Goal: Task Accomplishment & Management: Complete application form

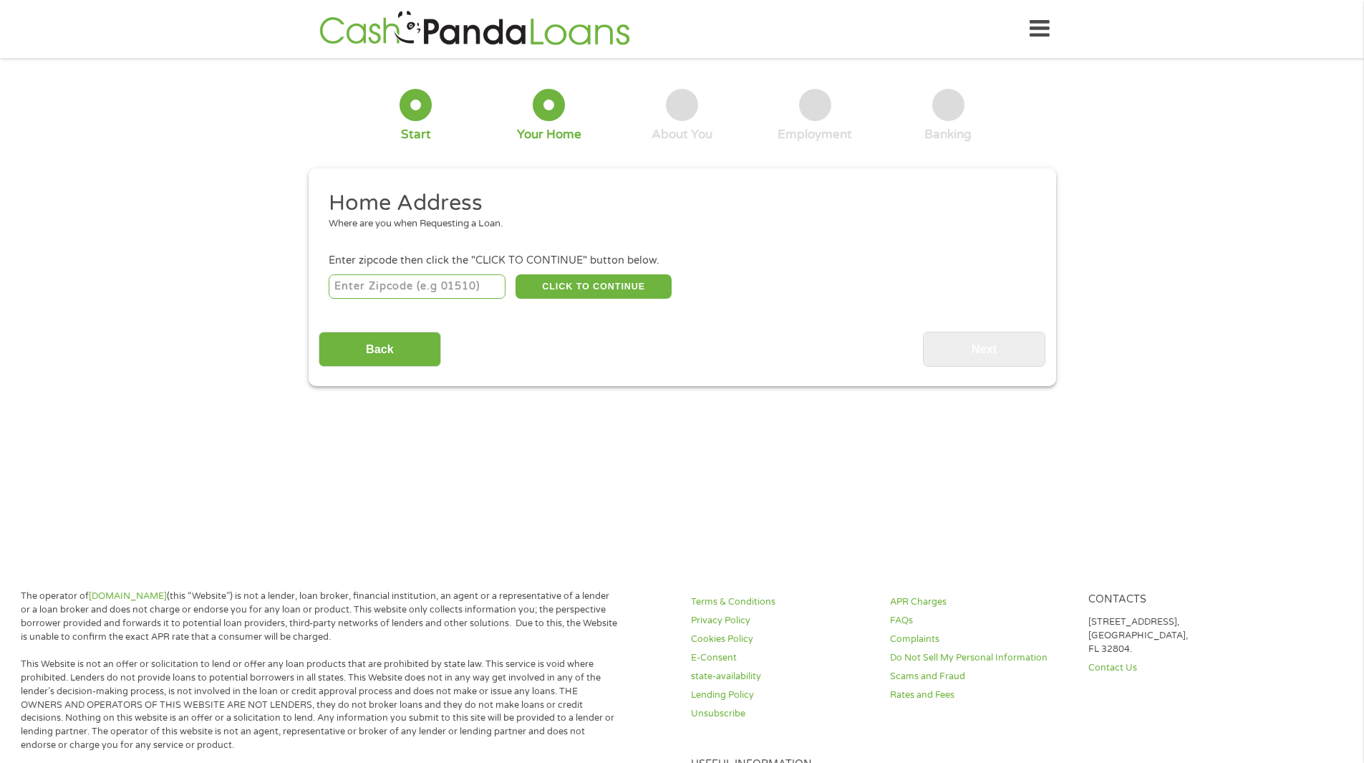
click at [460, 289] on input "number" at bounding box center [417, 286] width 177 height 24
type input "27405"
click at [605, 286] on button "CLICK TO CONTINUE" at bounding box center [594, 286] width 156 height 24
type input "27405"
type input "[GEOGRAPHIC_DATA]"
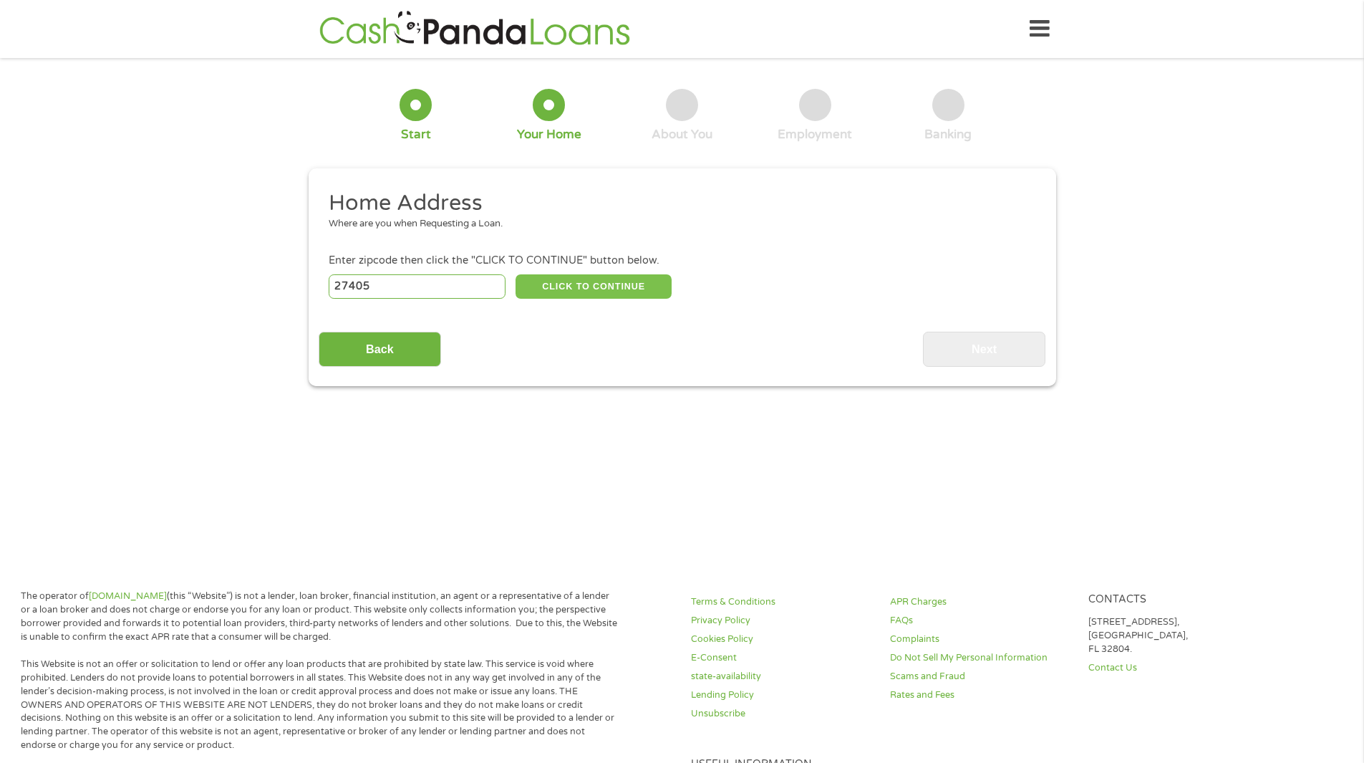
select select "[US_STATE]"
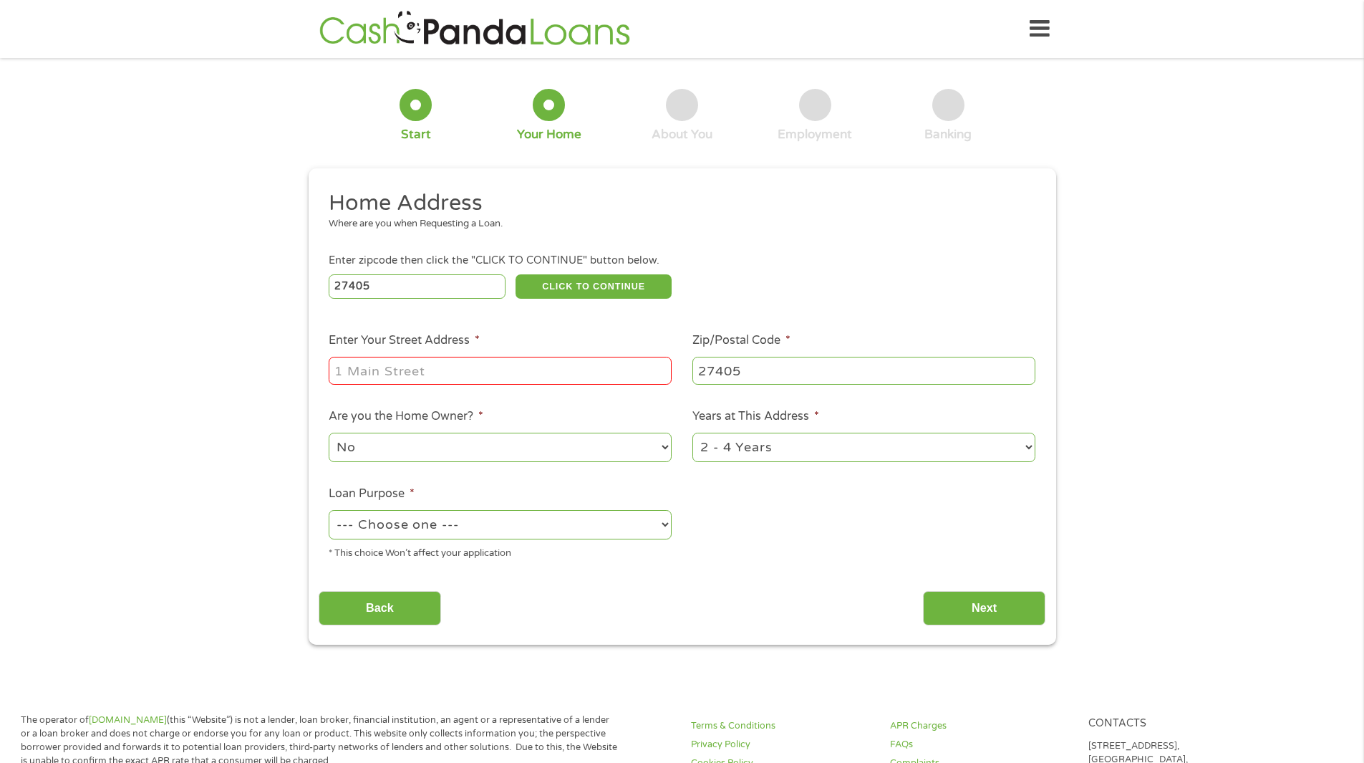
click at [440, 373] on input "Enter Your Street Address *" at bounding box center [500, 370] width 343 height 27
type input "4807"
click at [556, 526] on select "--- Choose one --- Pay Bills Debt Consolidation Home Improvement Major Purchase…" at bounding box center [500, 524] width 343 height 29
select select "other"
click at [329, 510] on select "--- Choose one --- Pay Bills Debt Consolidation Home Improvement Major Purchase…" at bounding box center [500, 524] width 343 height 29
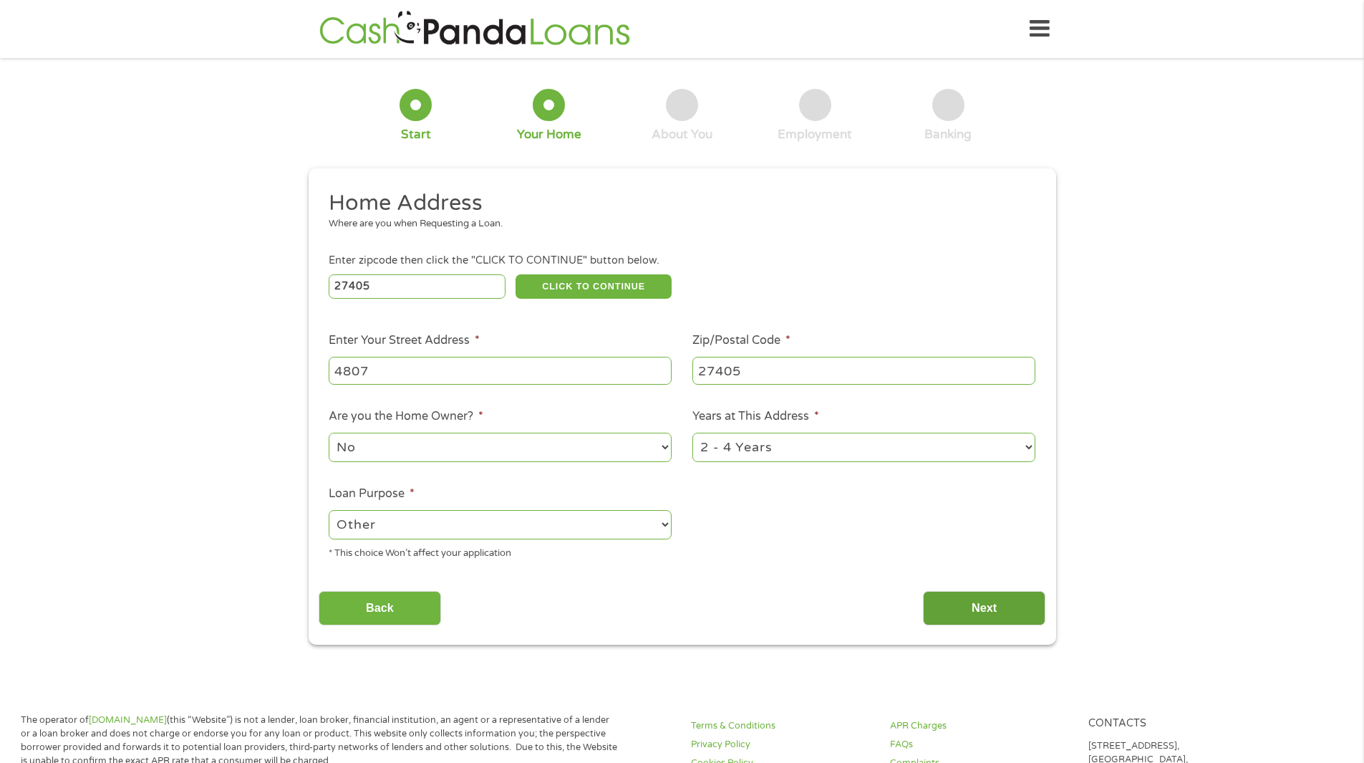
click at [989, 603] on input "Next" at bounding box center [984, 608] width 122 height 35
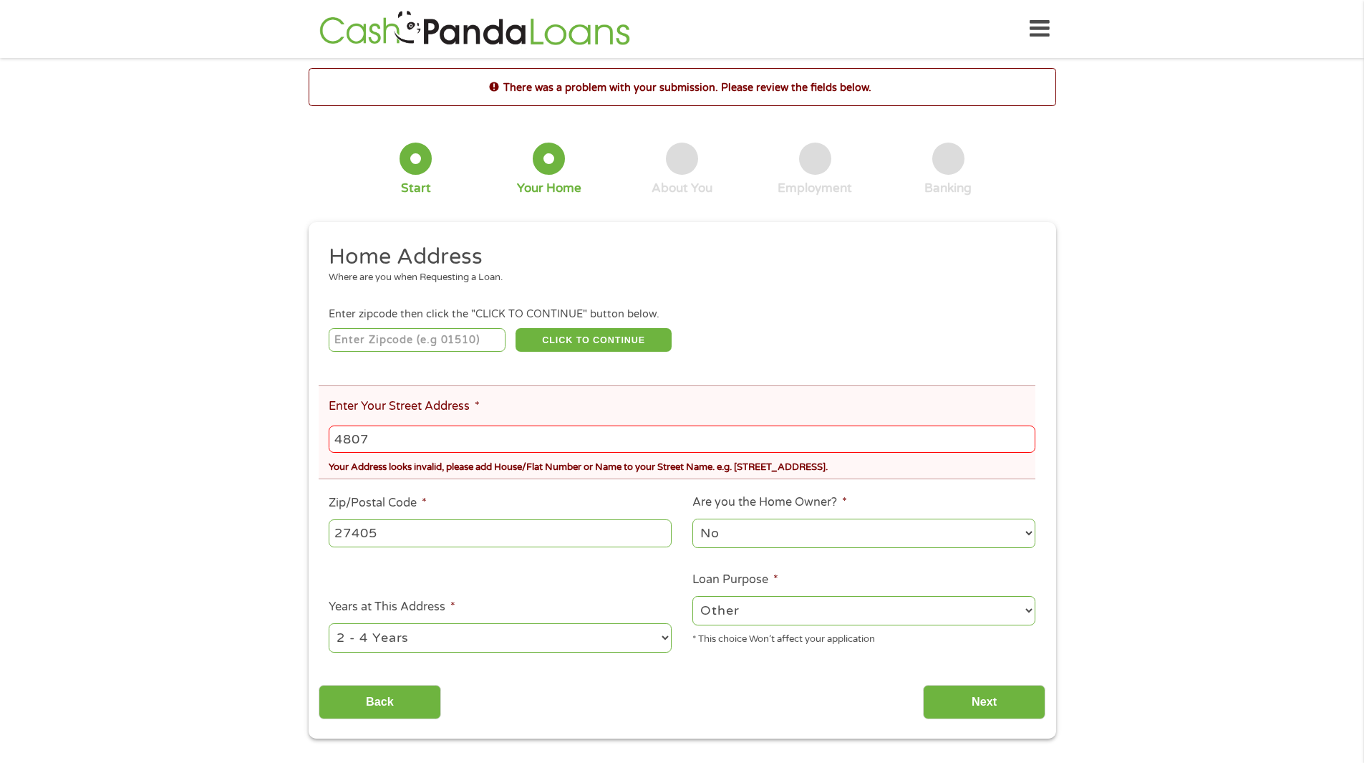
click at [444, 437] on input "4807" at bounding box center [682, 438] width 706 height 27
type input "[STREET_ADDRESS][PERSON_NAME]"
click at [994, 704] on input "Next" at bounding box center [984, 701] width 122 height 35
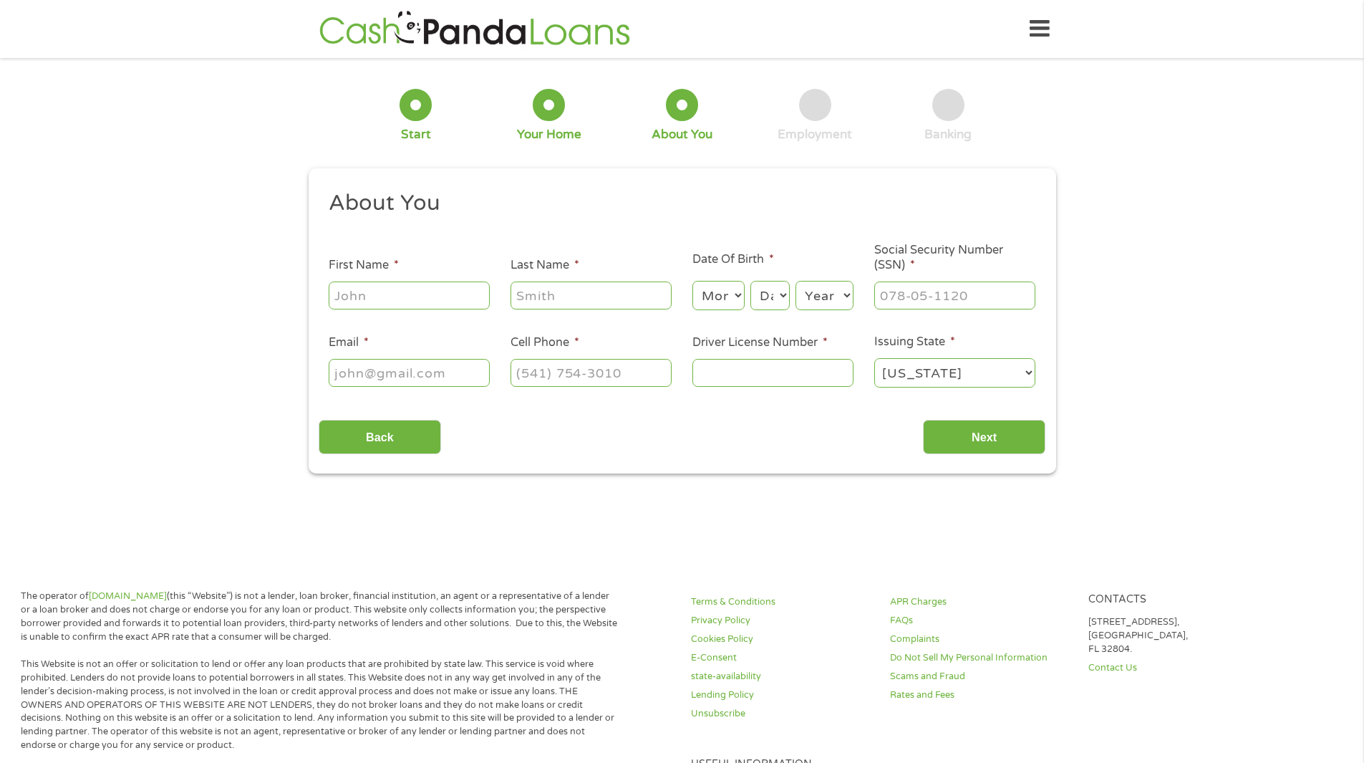
click at [367, 289] on input "First Name *" at bounding box center [409, 294] width 161 height 27
type input "[PERSON_NAME]"
click at [546, 295] on input "Last Name *" at bounding box center [591, 294] width 161 height 27
type input "Smalls"
click at [463, 373] on input "Email *" at bounding box center [409, 372] width 161 height 27
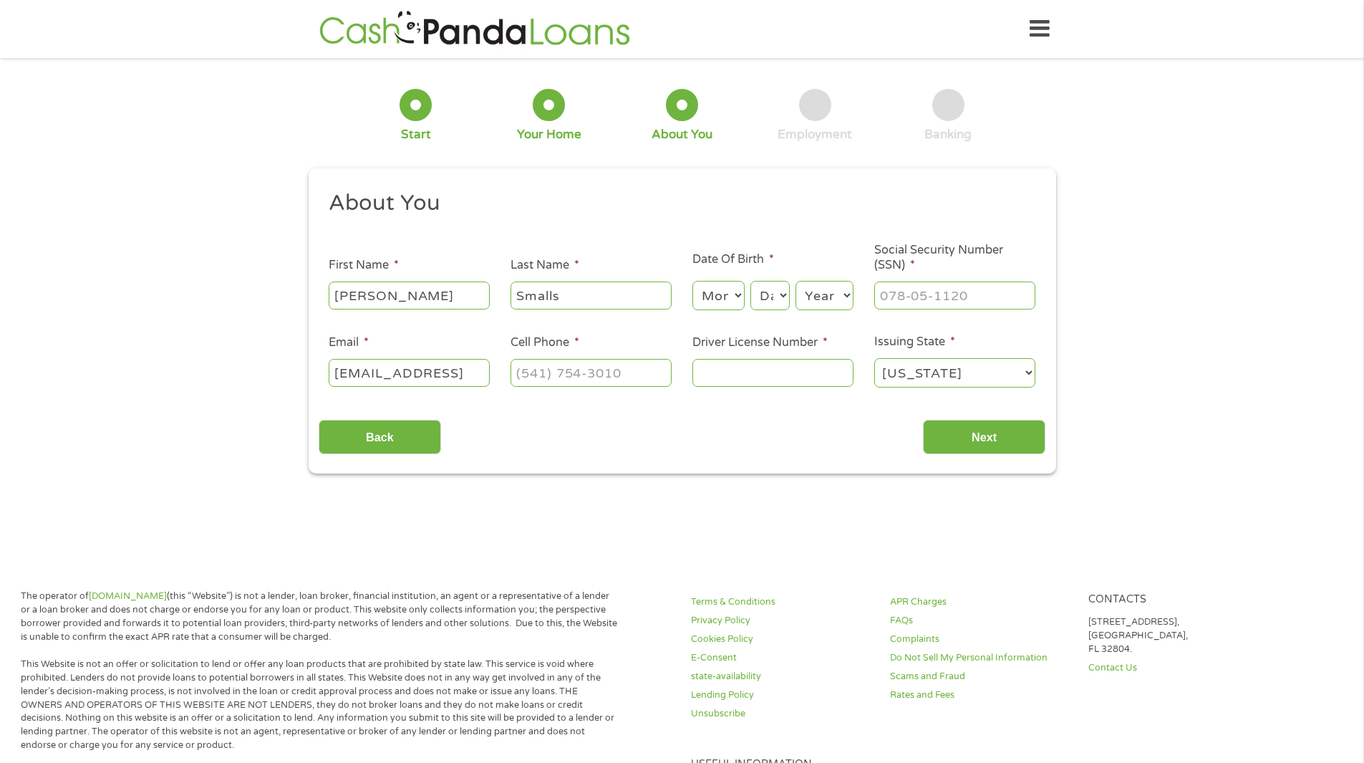
scroll to position [0, 6]
click at [457, 374] on input "[EMAIL_ADDRESS]" at bounding box center [409, 372] width 161 height 27
click at [437, 374] on input "[EMAIL_ADDRESS][DOMAIN_NAME]" at bounding box center [409, 372] width 161 height 27
type input "[EMAIL_ADDRESS][DOMAIN_NAME]"
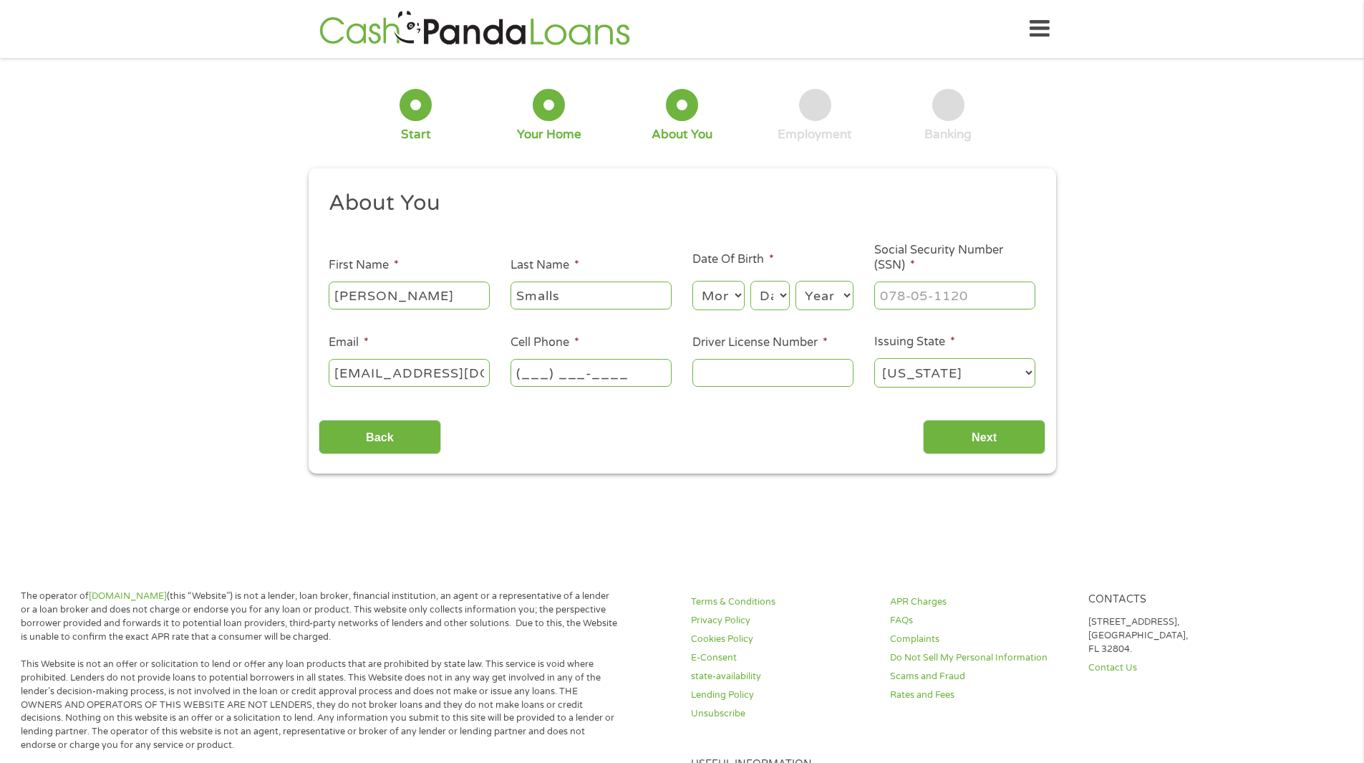
click at [536, 375] on input "(___) ___-____" at bounding box center [591, 372] width 161 height 27
type input "(__9) 173-7582"
click at [736, 368] on input "Driver License Number *" at bounding box center [772, 372] width 161 height 27
type input "450"
click at [894, 291] on input "___-__-____" at bounding box center [954, 294] width 161 height 27
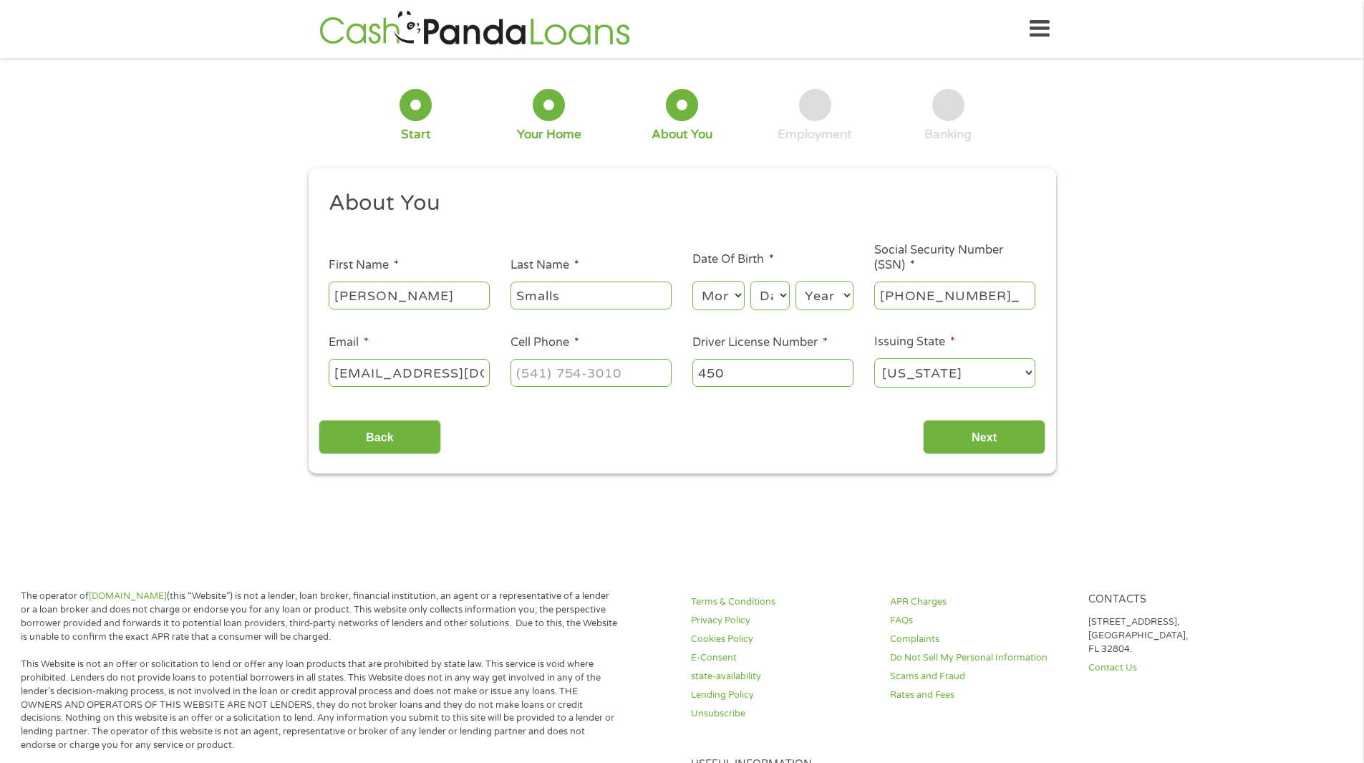
type input "121-58-2689"
click at [715, 290] on select "Month 1 2 3 4 5 6 7 8 9 10 11 12" at bounding box center [718, 295] width 52 height 29
select select "5"
click at [692, 281] on select "Month 1 2 3 4 5 6 7 8 9 10 11 12" at bounding box center [718, 295] width 52 height 29
click at [763, 300] on select "Day 1 2 3 4 5 6 7 8 9 10 11 12 13 14 15 16 17 18 19 20 21 22 23 24 25 26 27 28 …" at bounding box center [769, 295] width 39 height 29
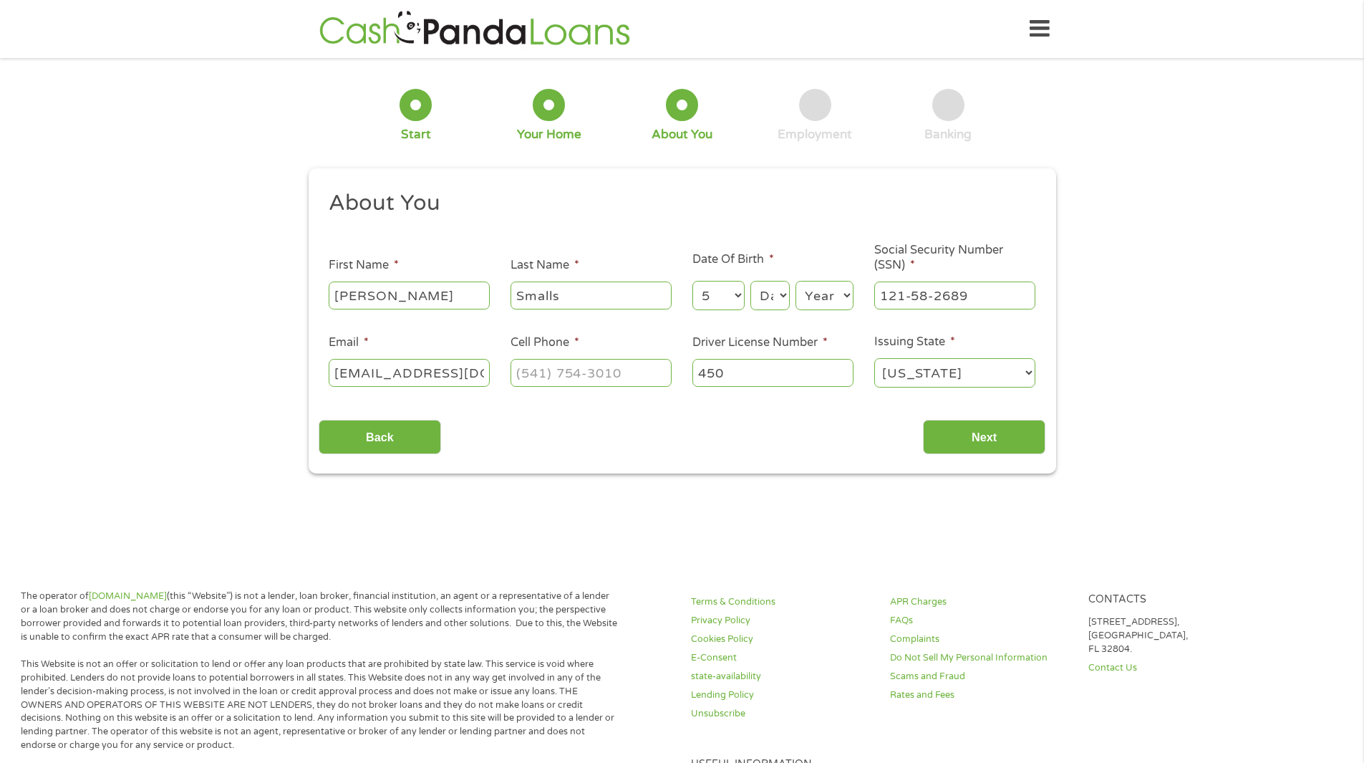
select select "8"
click at [750, 281] on select "Day 1 2 3 4 5 6 7 8 9 10 11 12 13 14 15 16 17 18 19 20 21 22 23 24 25 26 27 28 …" at bounding box center [769, 295] width 39 height 29
click at [841, 302] on select "Year [DATE] 2006 2005 2004 2003 2002 2001 2000 1999 1998 1997 1996 1995 1994 19…" at bounding box center [824, 295] width 58 height 29
select select "1976"
click at [795, 281] on select "Year [DATE] 2006 2005 2004 2003 2002 2001 2000 1999 1998 1997 1996 1995 1994 19…" at bounding box center [824, 295] width 58 height 29
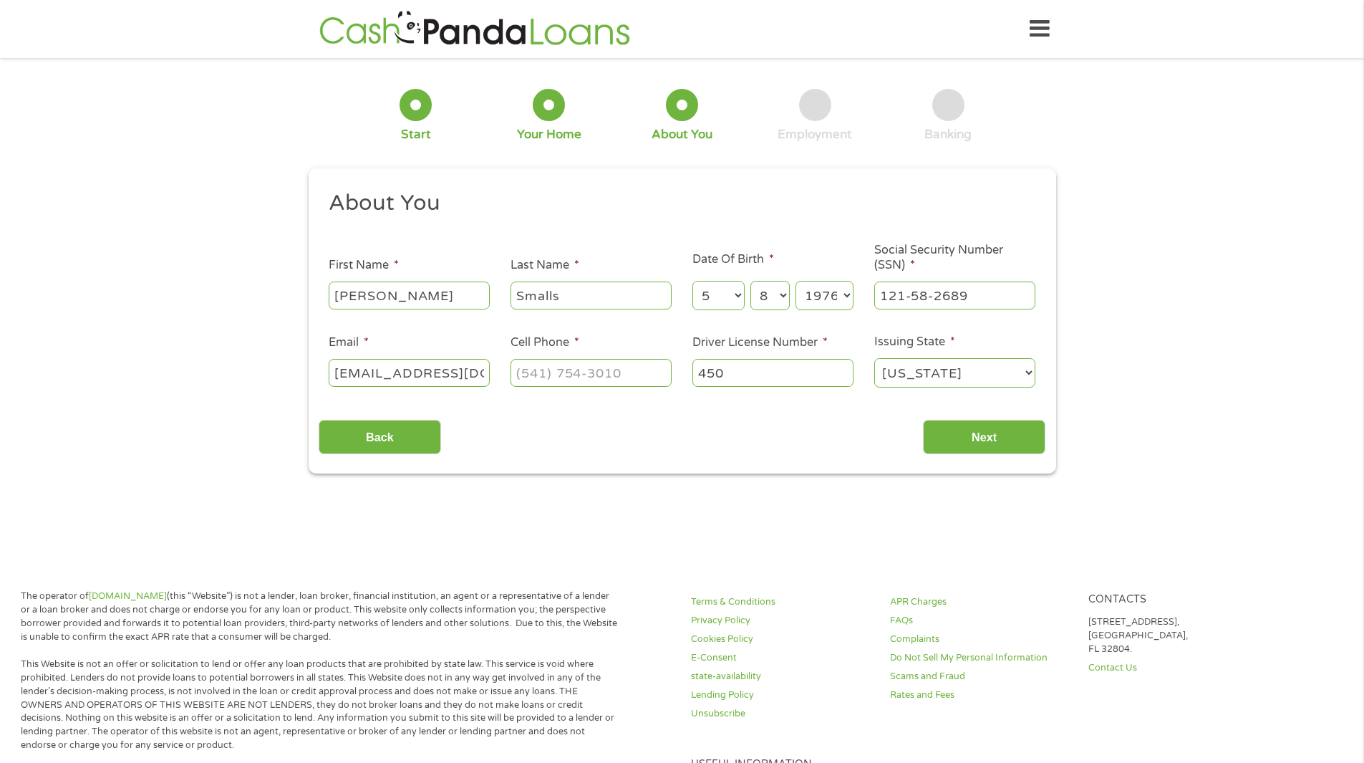
click at [1073, 324] on div "1 Start 2 Your Home 3 About You 4 Employment 5 Banking 6 This field is hidden w…" at bounding box center [682, 270] width 1364 height 405
click at [751, 382] on input "450" at bounding box center [772, 372] width 161 height 27
drag, startPoint x: 703, startPoint y: 377, endPoint x: 664, endPoint y: 374, distance: 38.8
click at [666, 375] on ul "About You This field is hidden when viewing the form Title * --- Choose one ---…" at bounding box center [682, 294] width 727 height 211
type input "49527344"
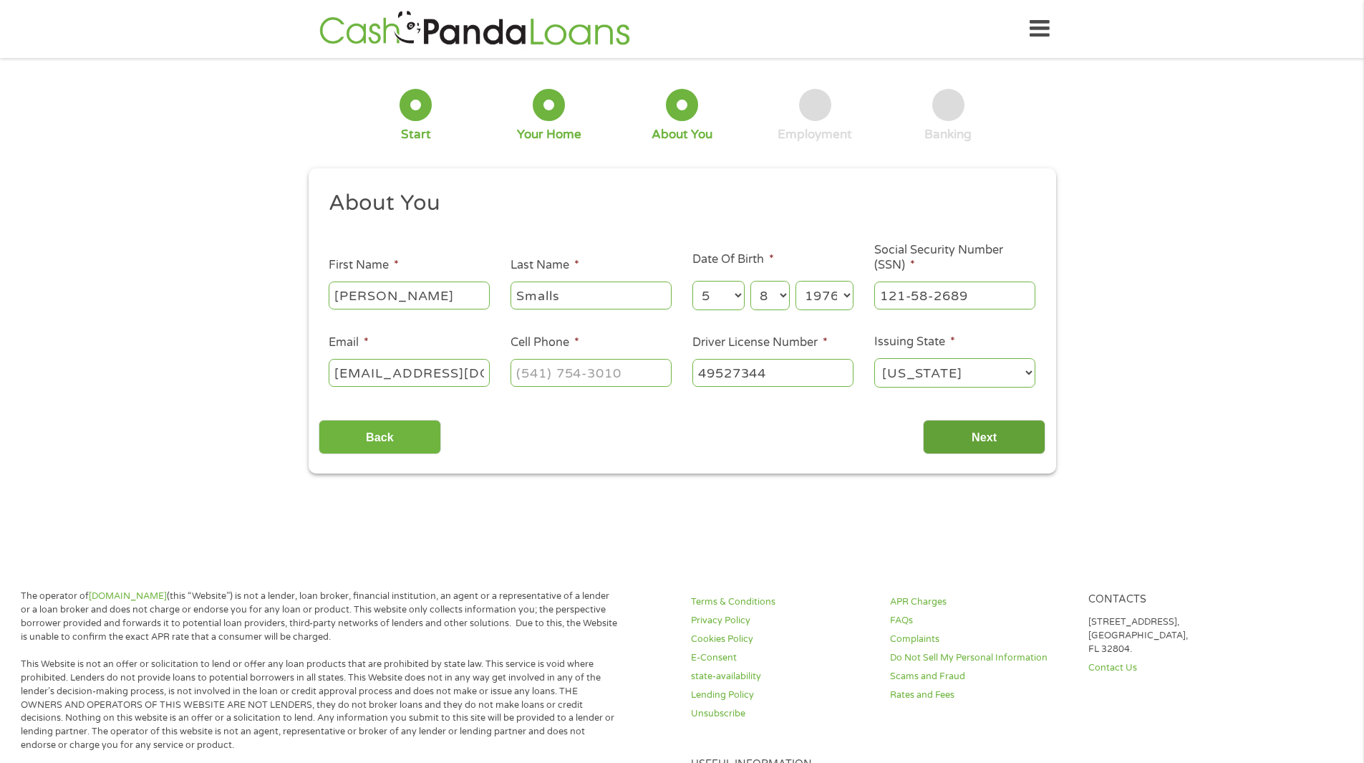
click at [1028, 435] on input "Next" at bounding box center [984, 437] width 122 height 35
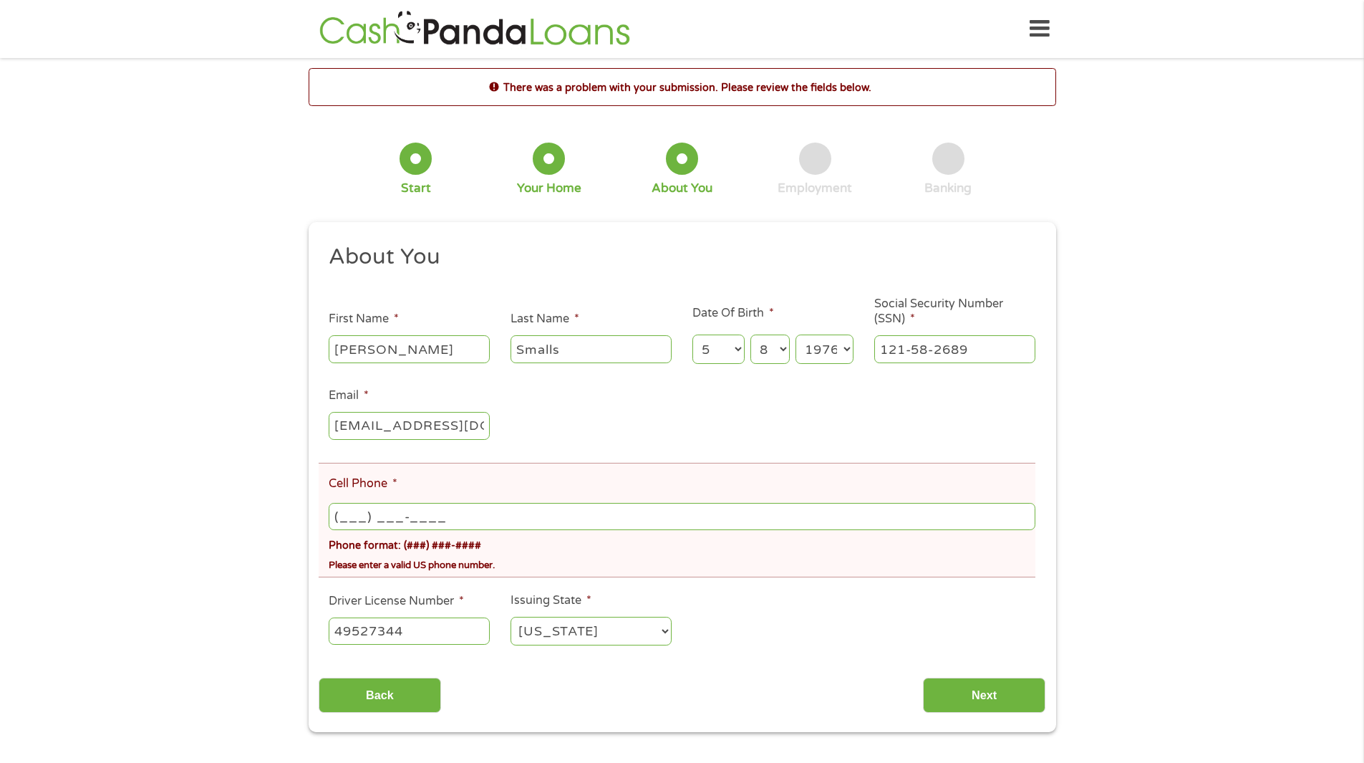
click at [364, 516] on input "(___) ___-____" at bounding box center [682, 516] width 706 height 27
click at [364, 514] on input "(___) 917-____" at bounding box center [682, 516] width 706 height 27
drag, startPoint x: 465, startPoint y: 520, endPoint x: 347, endPoint y: 511, distance: 119.2
click at [347, 511] on input "(___) 917-917_" at bounding box center [682, 516] width 706 height 27
drag, startPoint x: 366, startPoint y: 512, endPoint x: 352, endPoint y: 512, distance: 14.3
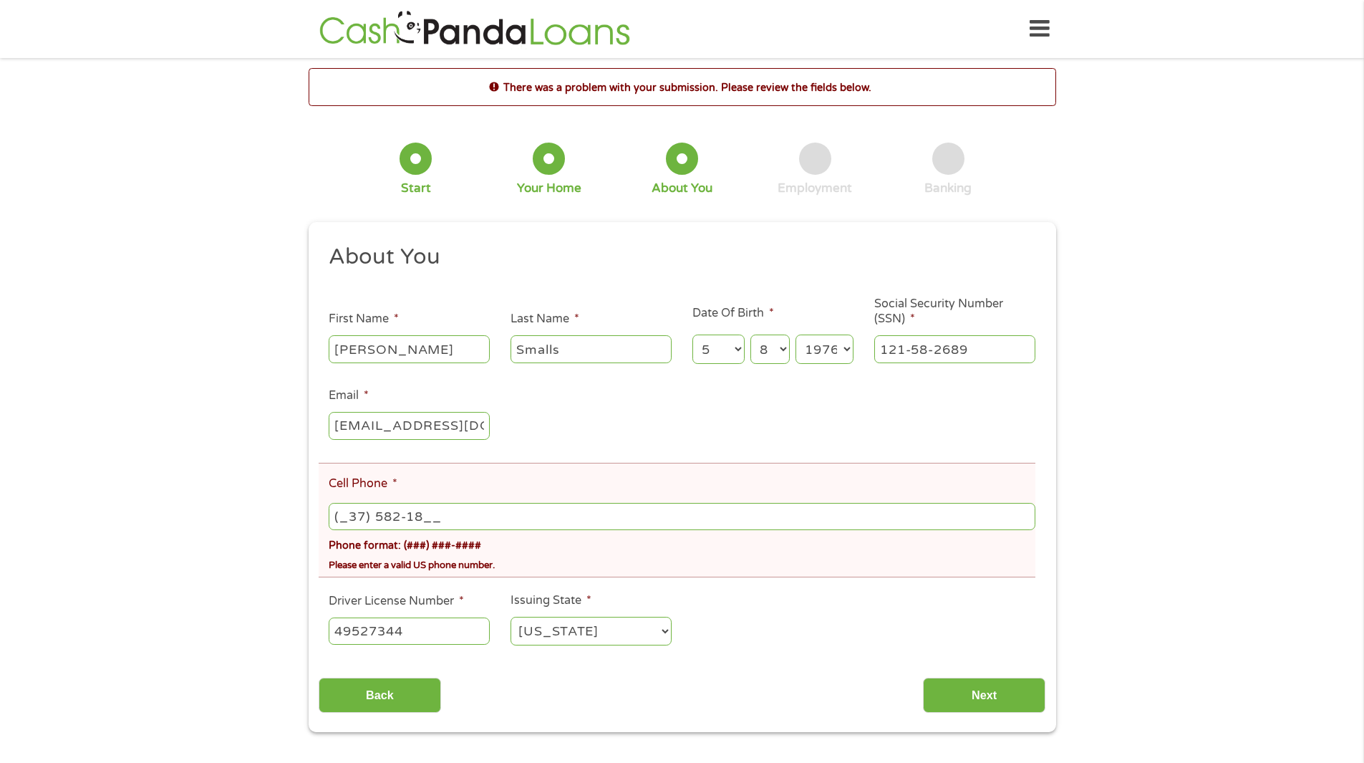
click at [352, 512] on input "(_37) 582-18__" at bounding box center [682, 516] width 706 height 27
drag, startPoint x: 474, startPoint y: 521, endPoint x: 200, endPoint y: 520, distance: 273.5
click at [200, 520] on div "There was a problem with your submission. Please review the fields below. 1 Sta…" at bounding box center [682, 399] width 1364 height 663
type input "[PHONE_NUMBER]"
click at [975, 692] on input "Next" at bounding box center [984, 694] width 122 height 35
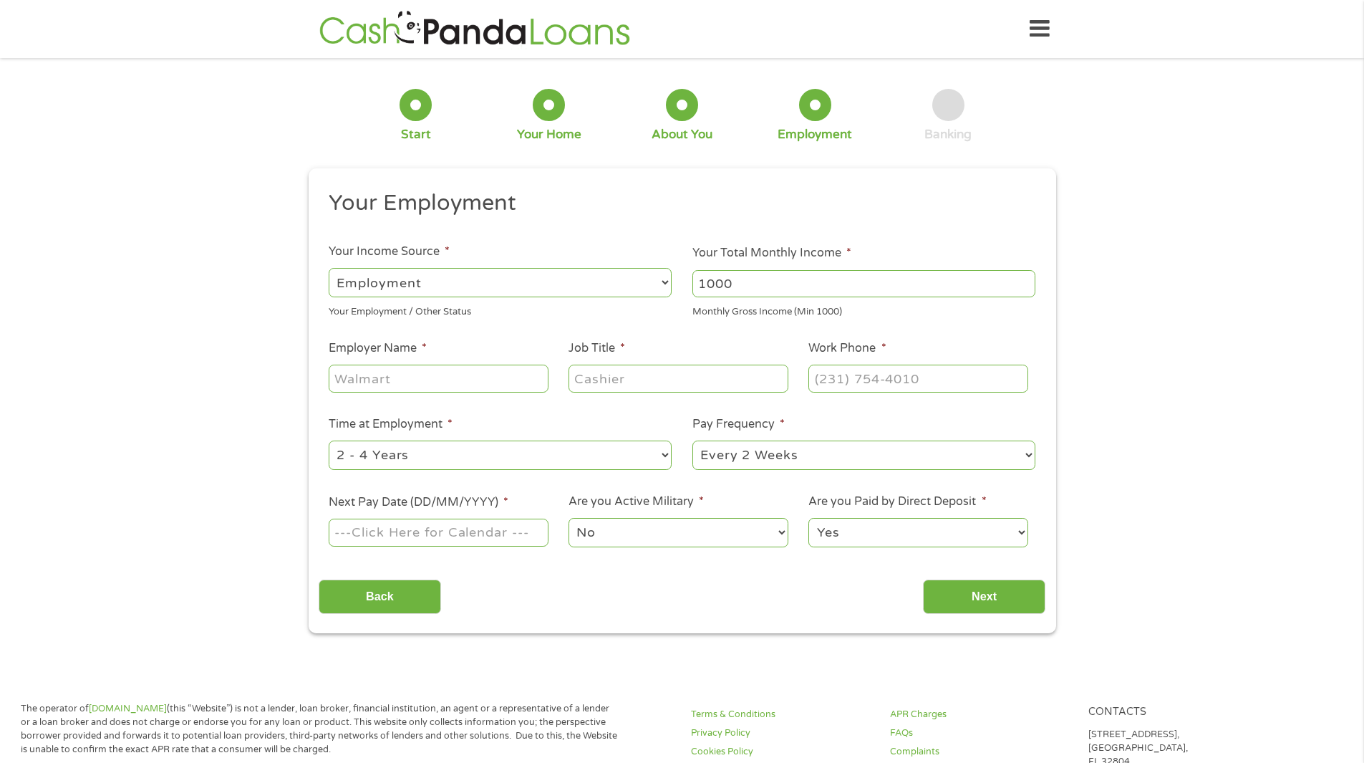
click at [1026, 289] on input "1000" at bounding box center [863, 283] width 343 height 27
click at [1024, 282] on input "1001" at bounding box center [863, 283] width 343 height 27
drag, startPoint x: 1025, startPoint y: 286, endPoint x: 842, endPoint y: 291, distance: 183.4
click at [1002, 286] on input "1000" at bounding box center [863, 283] width 343 height 27
type input "1"
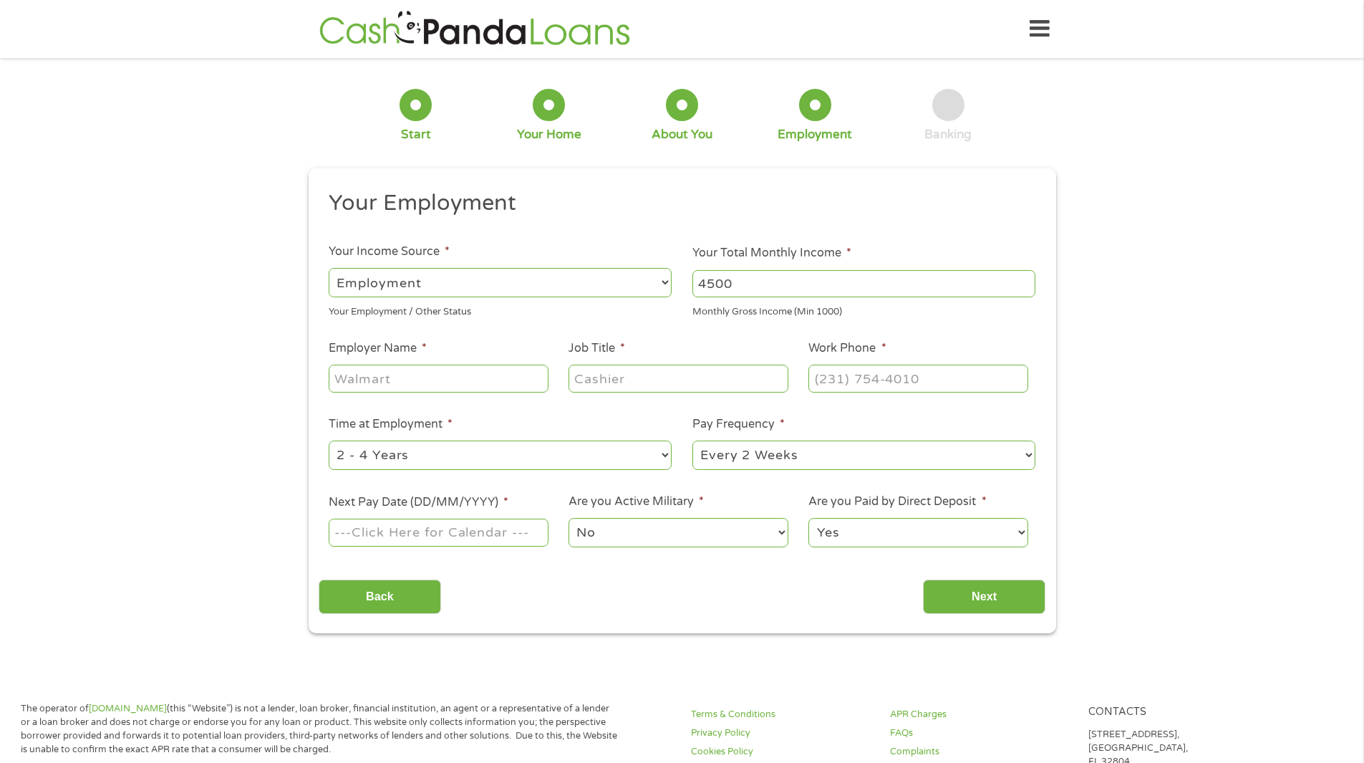
click at [902, 328] on ul "Your Employment Your Income Source * --- Choose one --- Employment [DEMOGRAPHIC…" at bounding box center [682, 374] width 727 height 371
click at [712, 282] on input "4500" at bounding box center [863, 283] width 343 height 27
type input "4200"
click at [964, 307] on div "Monthly Gross Income (Min 1000)" at bounding box center [863, 309] width 343 height 19
click at [392, 382] on input "Employer Name *" at bounding box center [438, 377] width 219 height 27
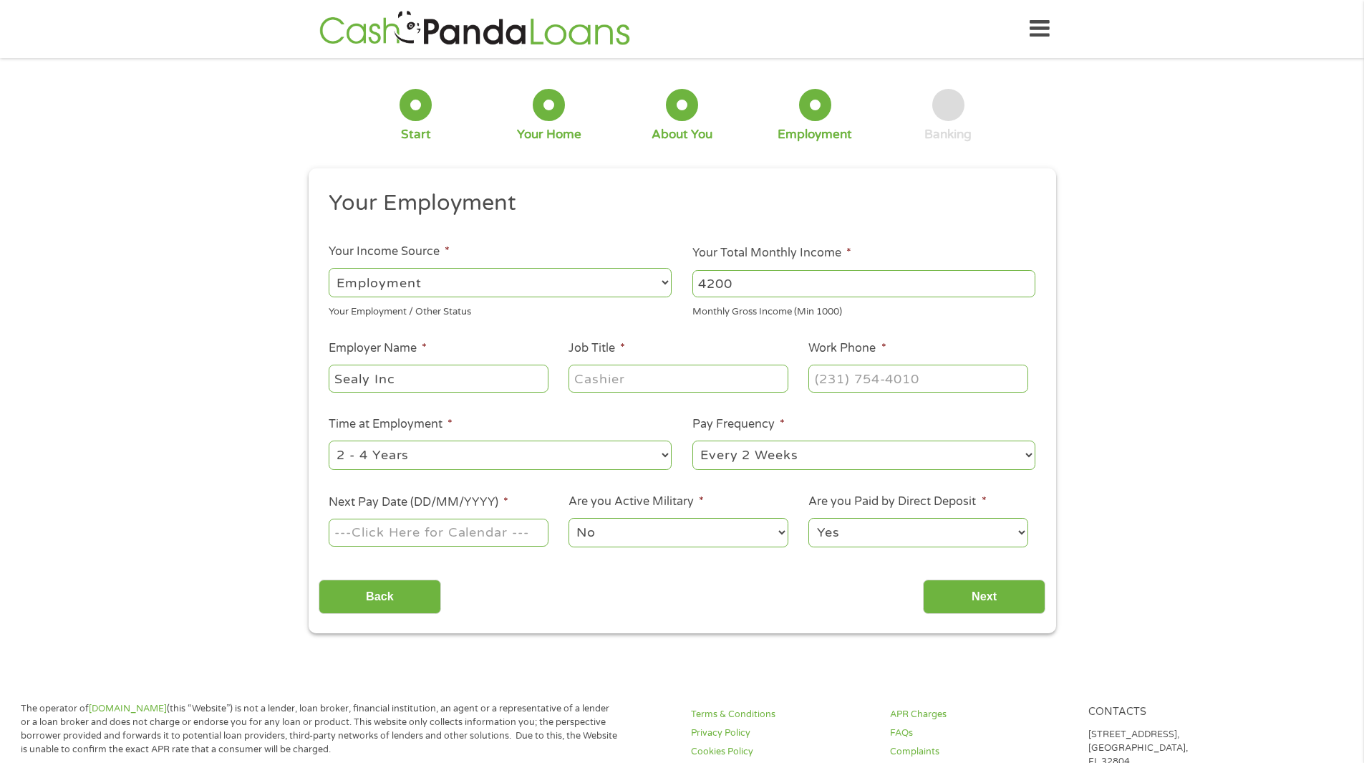
type input "Sealy Inc"
click at [616, 379] on input "Job Title *" at bounding box center [677, 377] width 219 height 27
type input "Accounting coordinator"
click at [848, 378] on input "(___) ___-____" at bounding box center [917, 377] width 219 height 27
type input "[PHONE_NUMBER]"
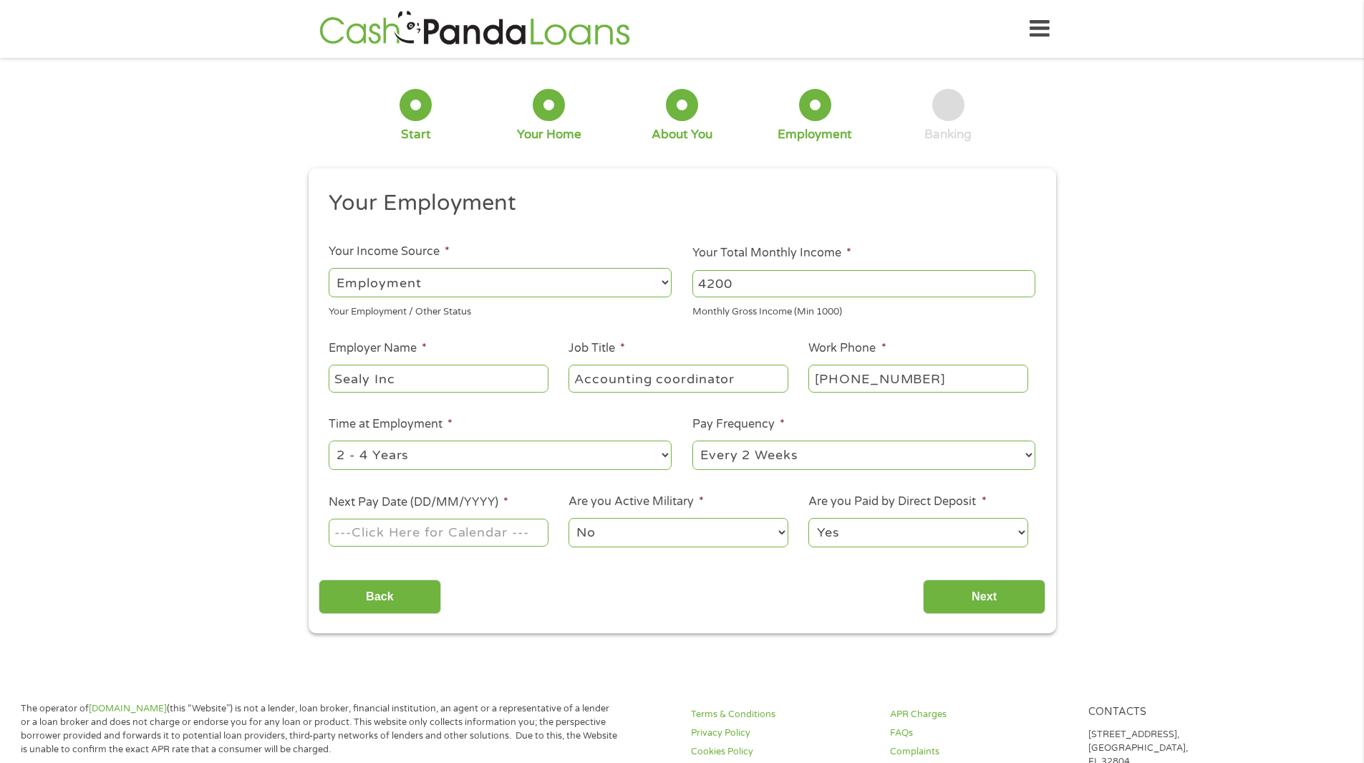
click at [463, 541] on input "Next Pay Date (DD/MM/YYYY) *" at bounding box center [438, 531] width 219 height 27
click at [505, 529] on input "Next Pay Date (DD/MM/YYYY) *" at bounding box center [438, 531] width 219 height 27
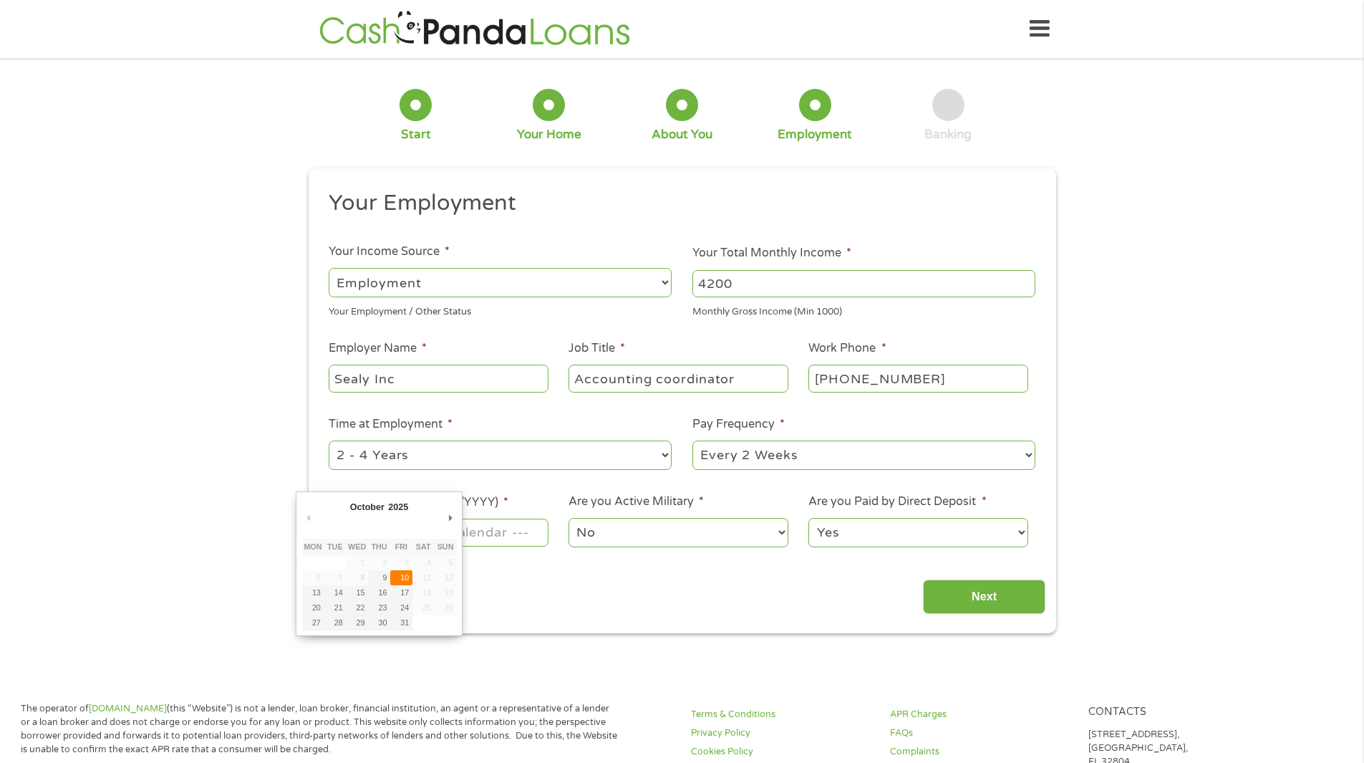
type input "[DATE]"
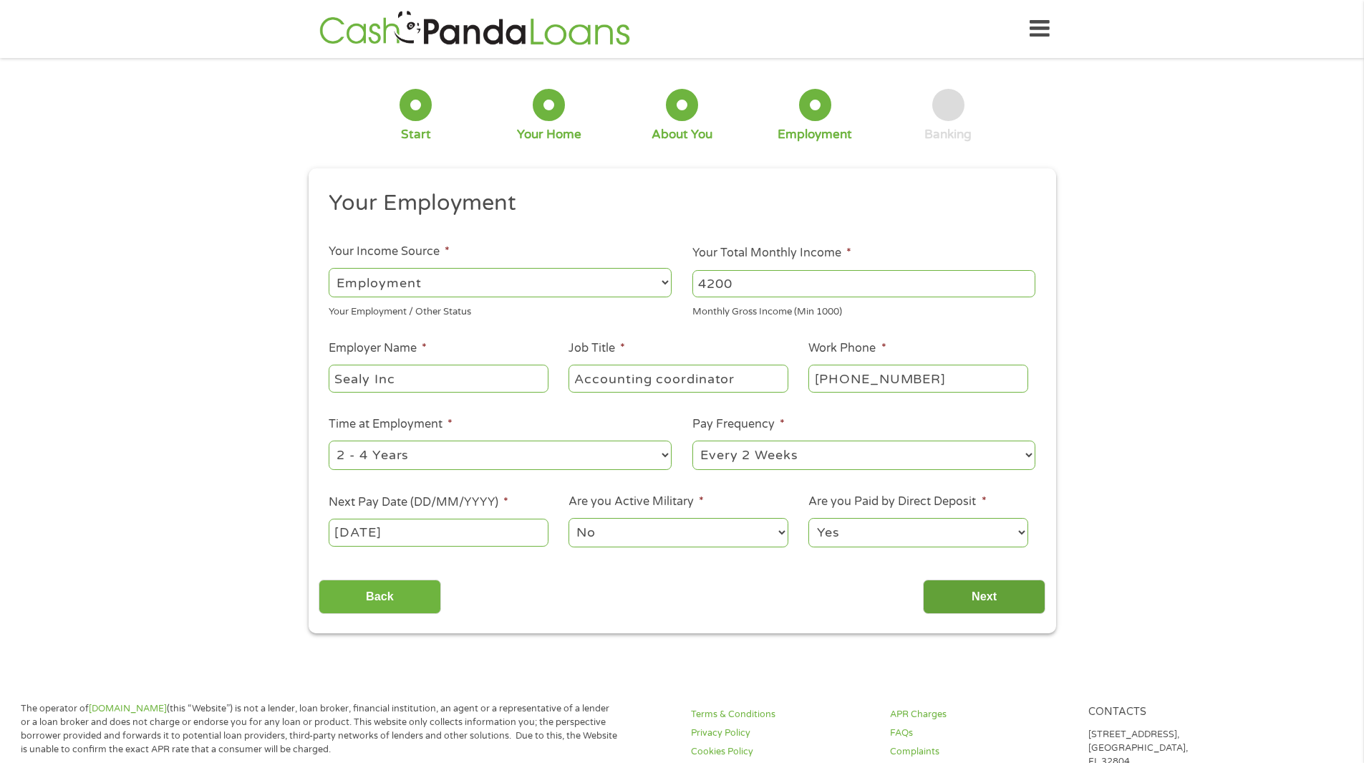
click at [1002, 588] on input "Next" at bounding box center [984, 596] width 122 height 35
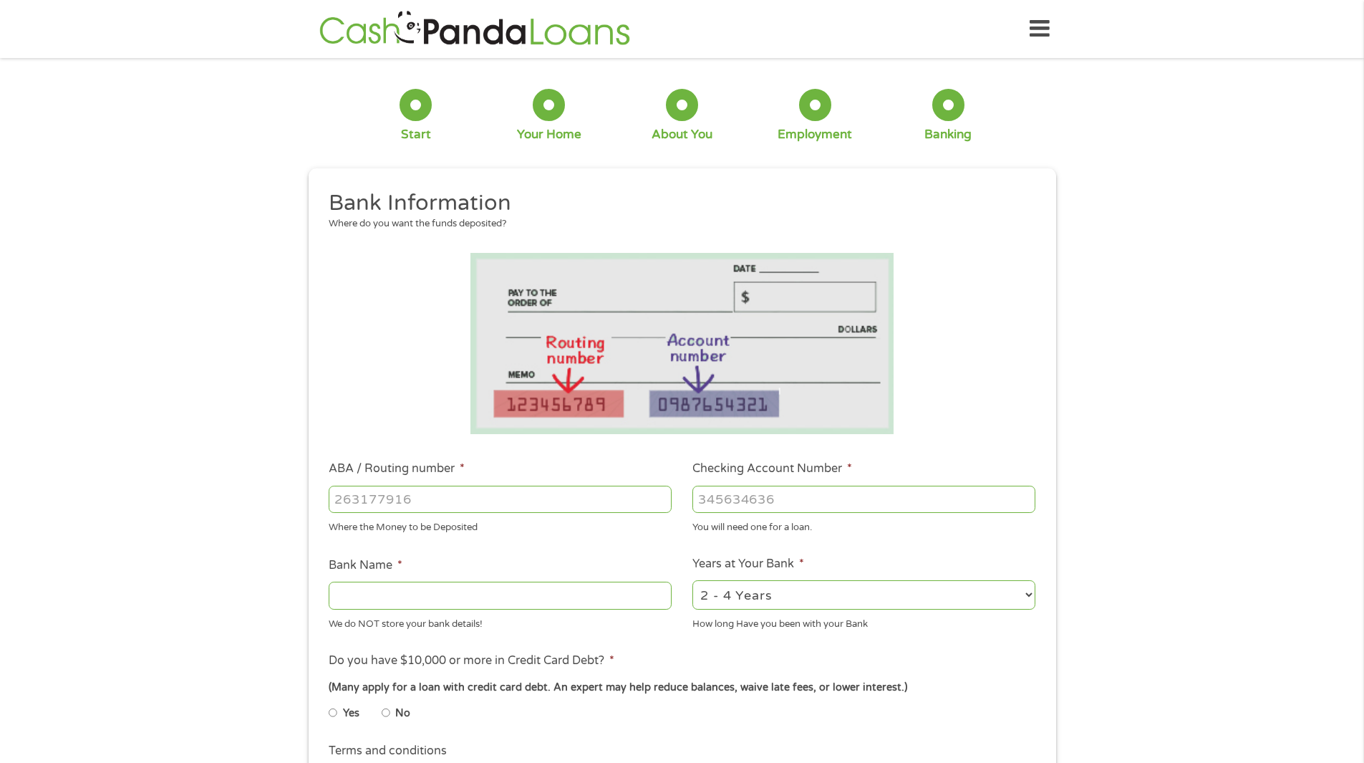
click at [420, 500] on input "ABA / Routing number *" at bounding box center [500, 498] width 343 height 27
type input "021000021"
type input "JPMORGAN CHASE BANK"
type input "021000021"
click at [744, 497] on input "Checking Account Number *" at bounding box center [863, 498] width 343 height 27
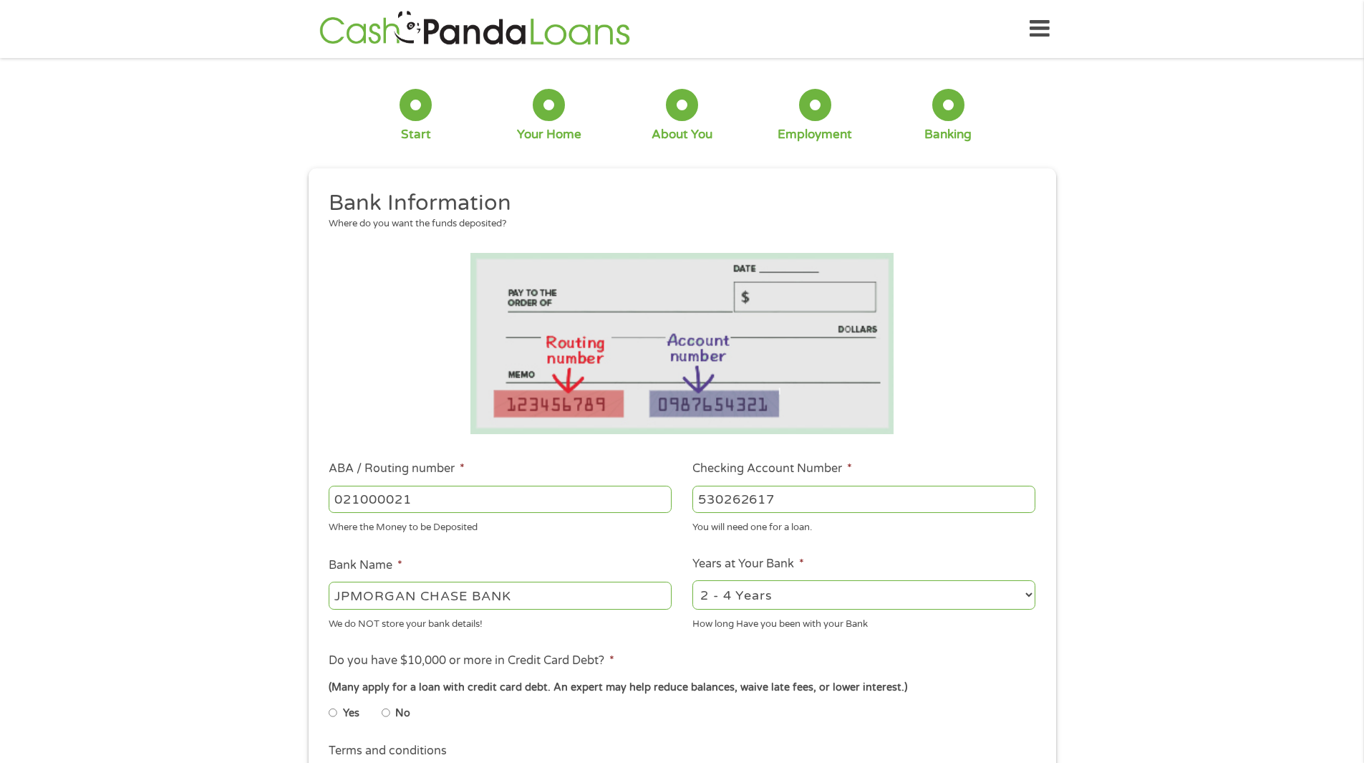
drag, startPoint x: 777, startPoint y: 494, endPoint x: 637, endPoint y: 486, distance: 139.8
click at [647, 486] on ul "Bank Information Where do you want the funds deposited? ABA / Routing number * …" at bounding box center [682, 545] width 727 height 713
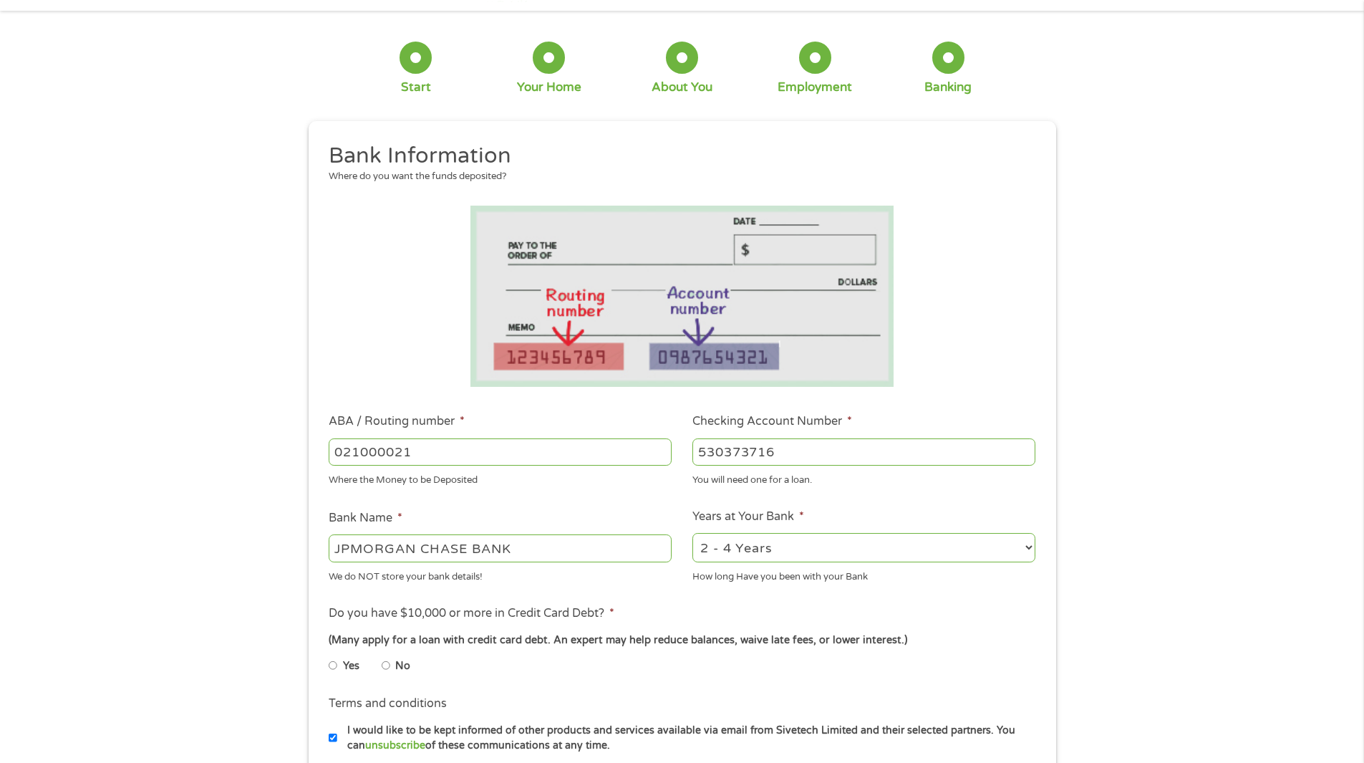
scroll to position [72, 0]
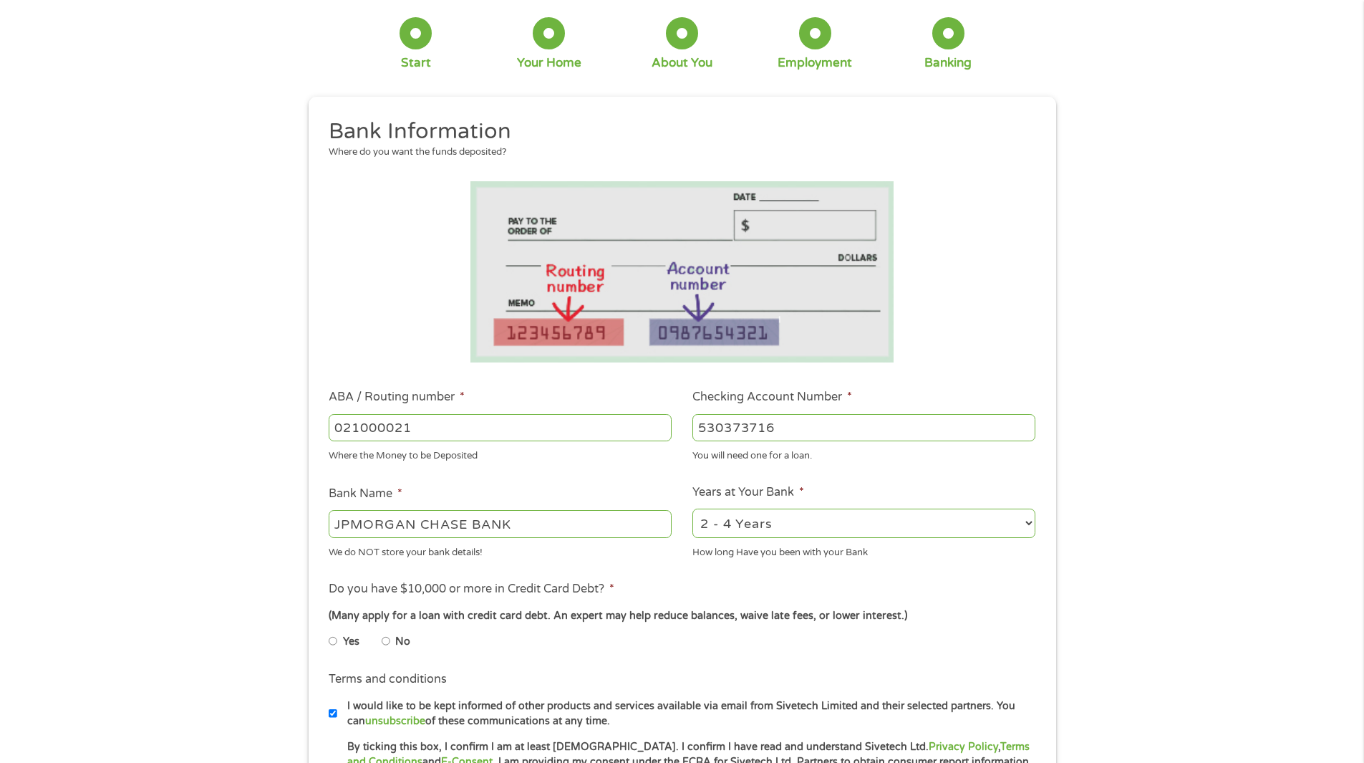
type input "530373716"
click at [1024, 523] on select "2 - 4 Years 6 - 12 Months 1 - 2 Years Over 4 Years" at bounding box center [863, 522] width 343 height 29
select select "60months"
click at [692, 508] on select "2 - 4 Years 6 - 12 Months 1 - 2 Years Over 4 Years" at bounding box center [863, 522] width 343 height 29
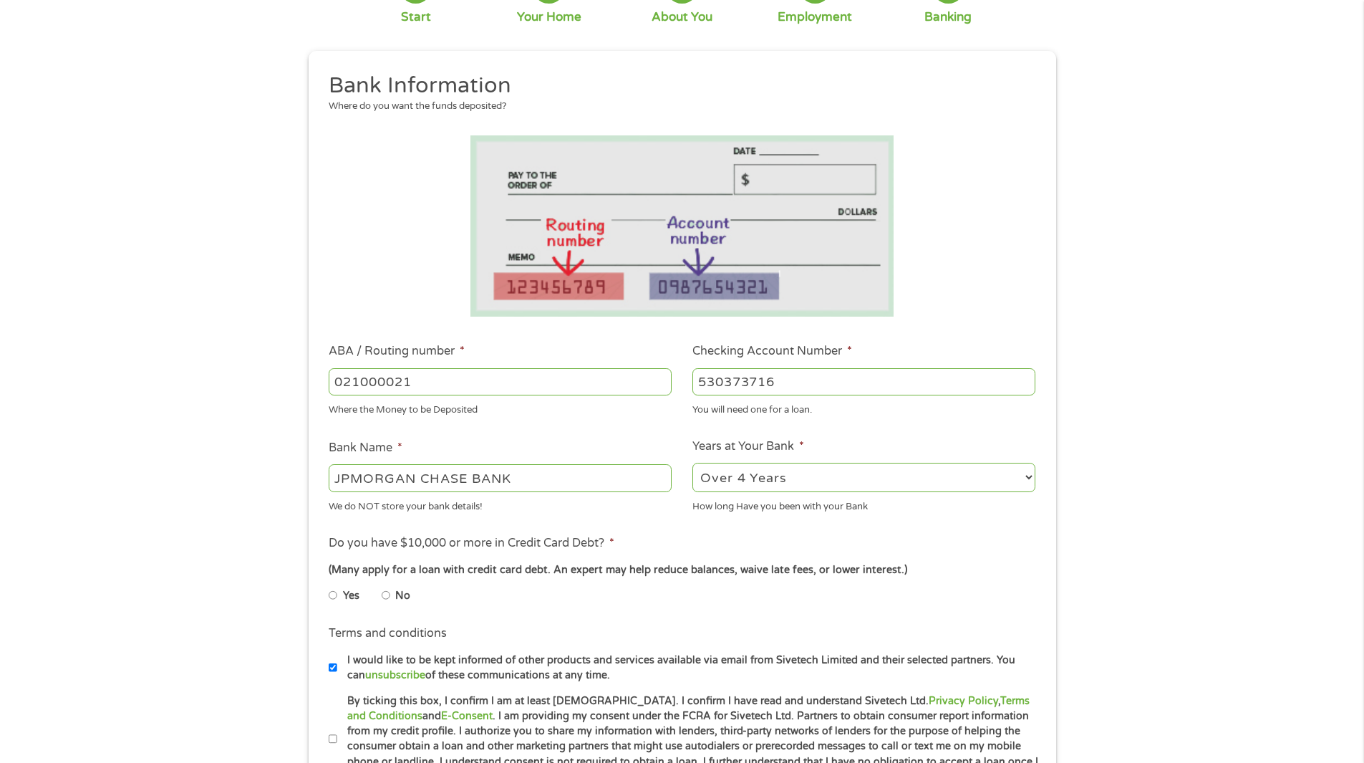
scroll to position [143, 0]
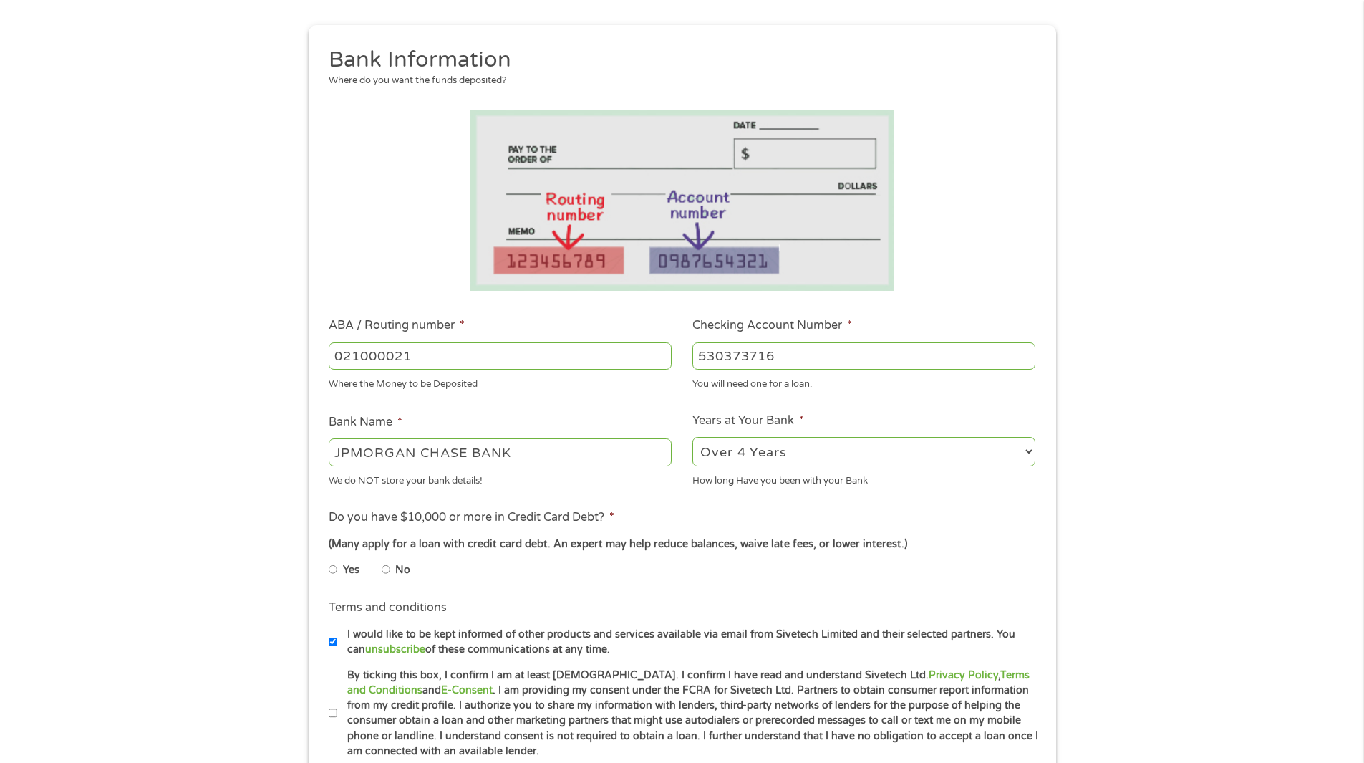
click at [336, 570] on input "Yes" at bounding box center [333, 569] width 9 height 23
radio input "true"
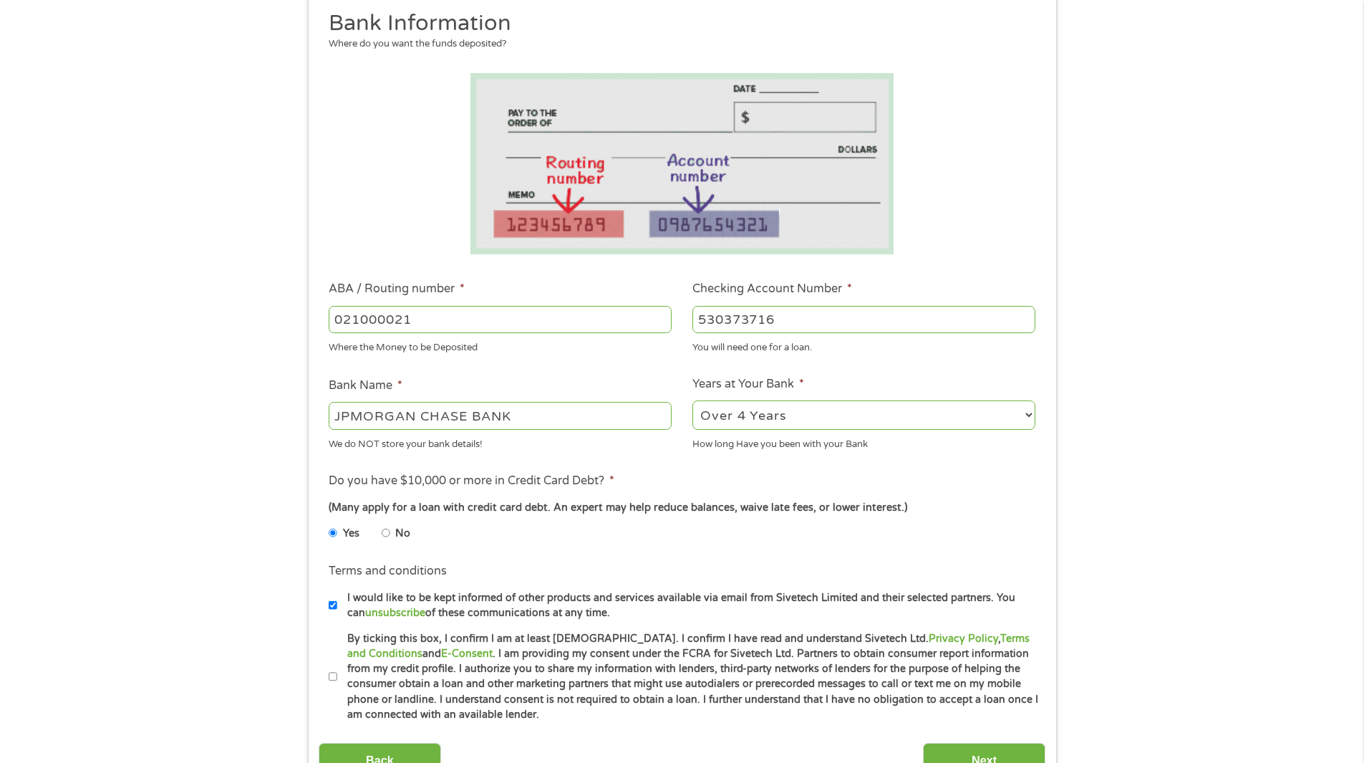
scroll to position [215, 0]
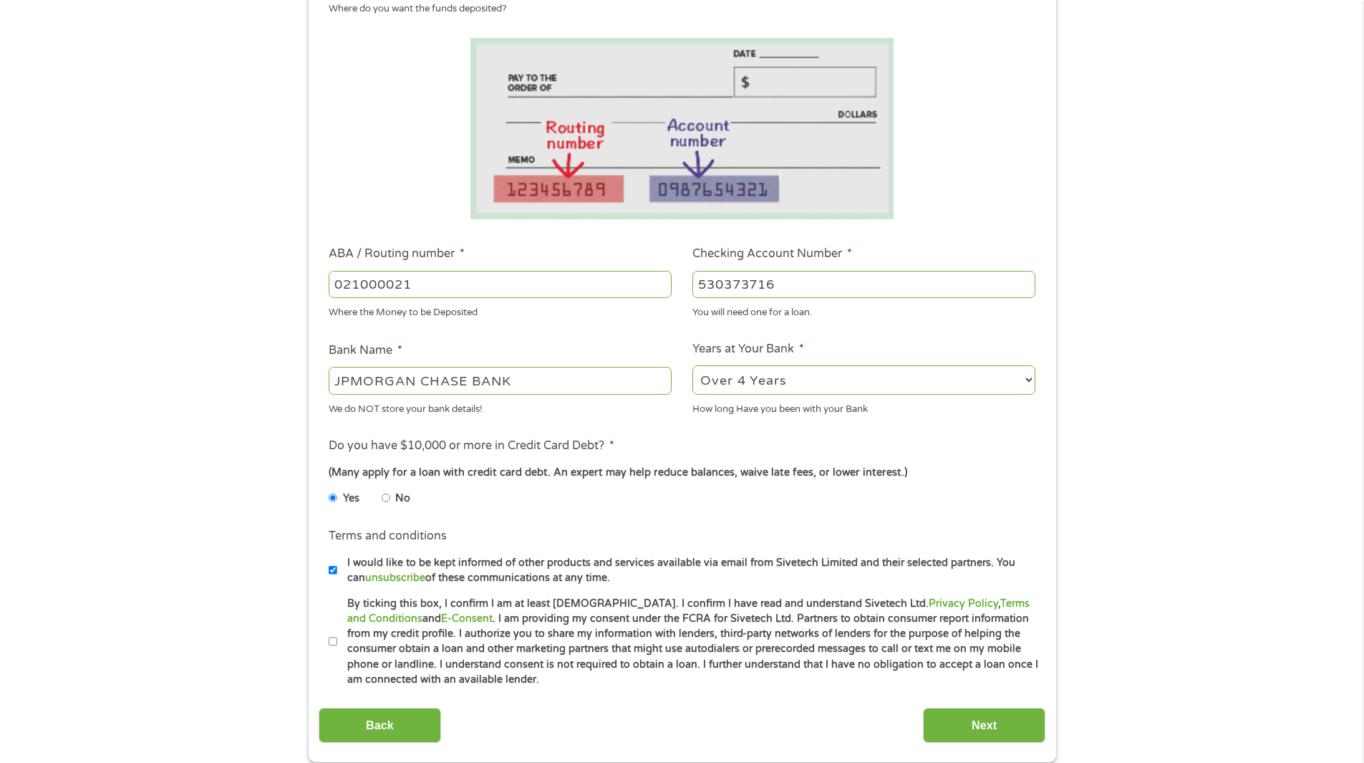
click at [334, 641] on input "By ticking this box, I confirm I am at least [DEMOGRAPHIC_DATA]. I confirm I ha…" at bounding box center [333, 641] width 9 height 23
checkbox input "true"
click at [989, 721] on input "Next" at bounding box center [984, 724] width 122 height 35
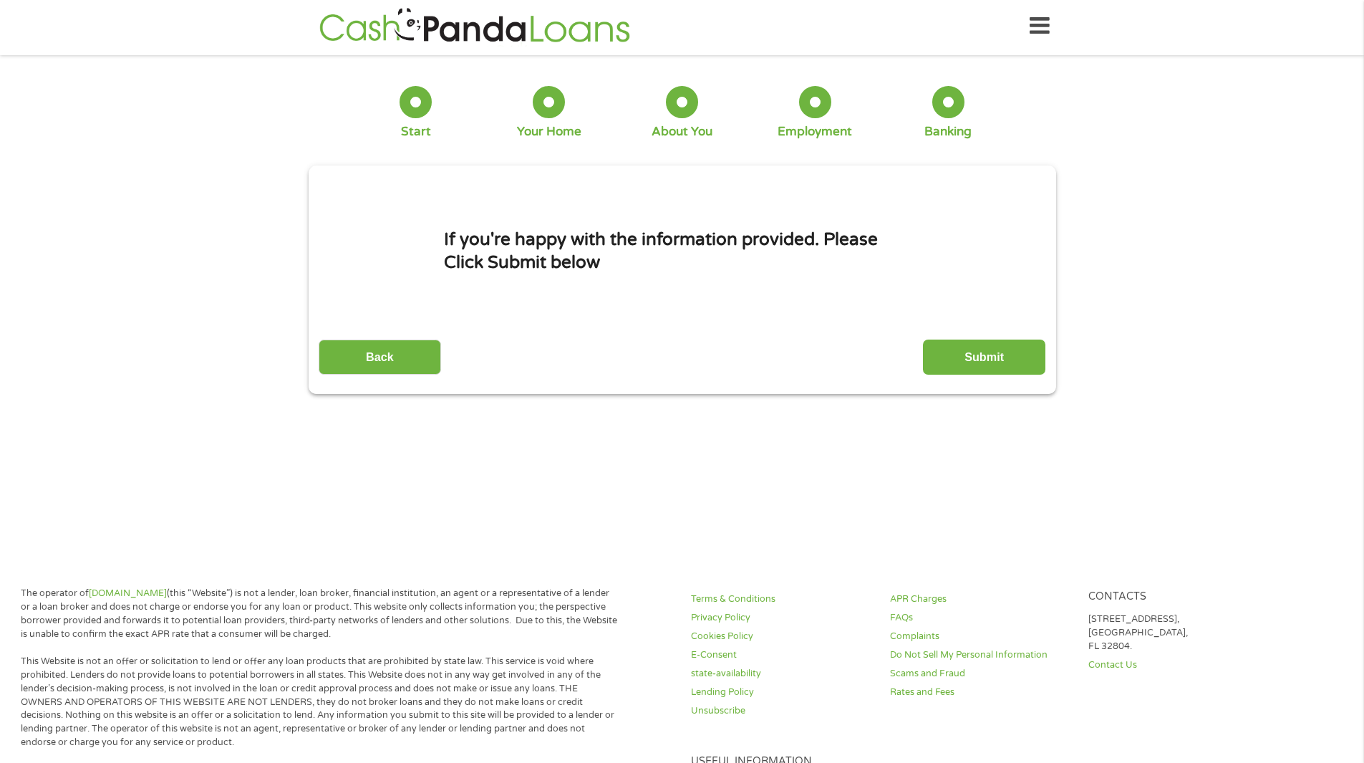
scroll to position [0, 0]
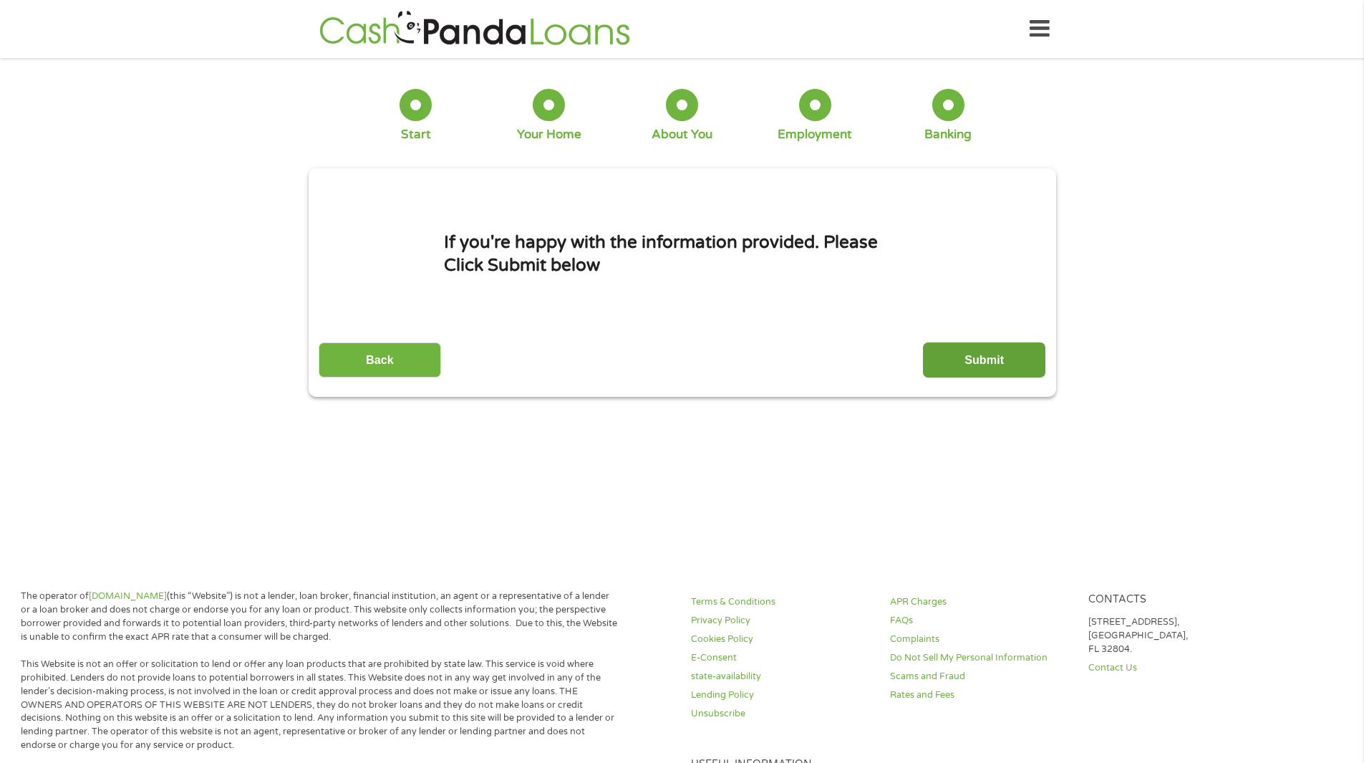
click at [971, 355] on input "Submit" at bounding box center [984, 359] width 122 height 35
